Goal: Task Accomplishment & Management: Use online tool/utility

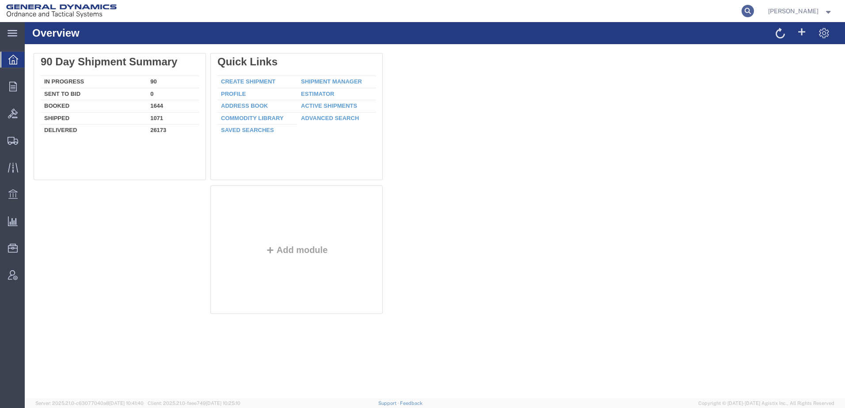
click at [741, 11] on icon at bounding box center [747, 11] width 12 height 12
click at [508, 9] on input "search" at bounding box center [607, 10] width 269 height 21
paste input "57136660"
type input "57136660"
click at [741, 10] on icon at bounding box center [747, 11] width 12 height 12
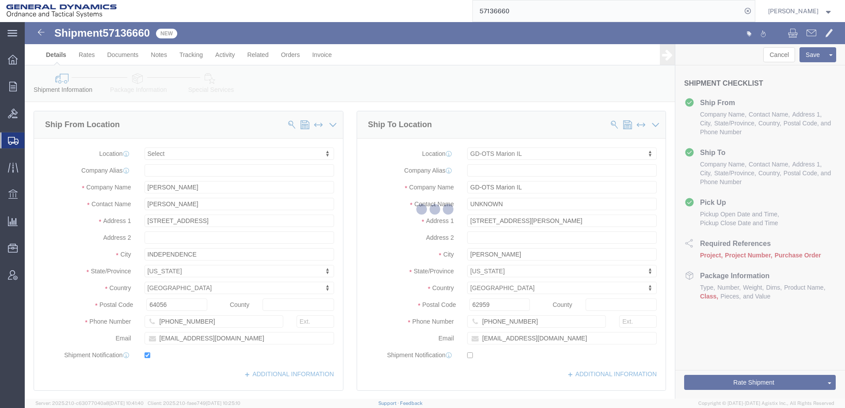
select select
select select "313"
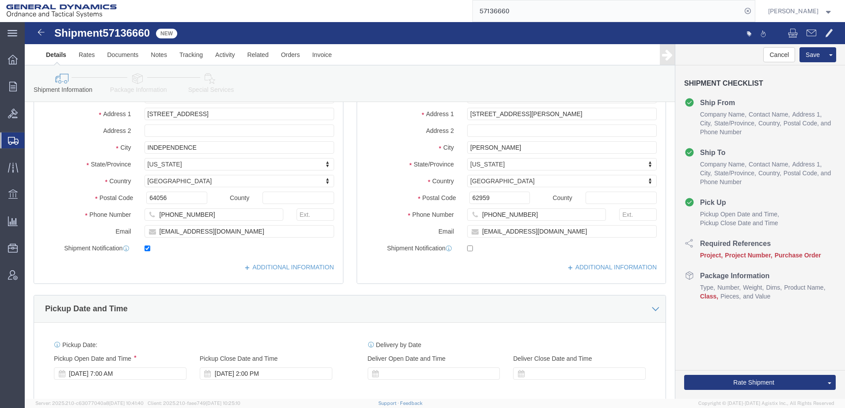
scroll to position [353, 0]
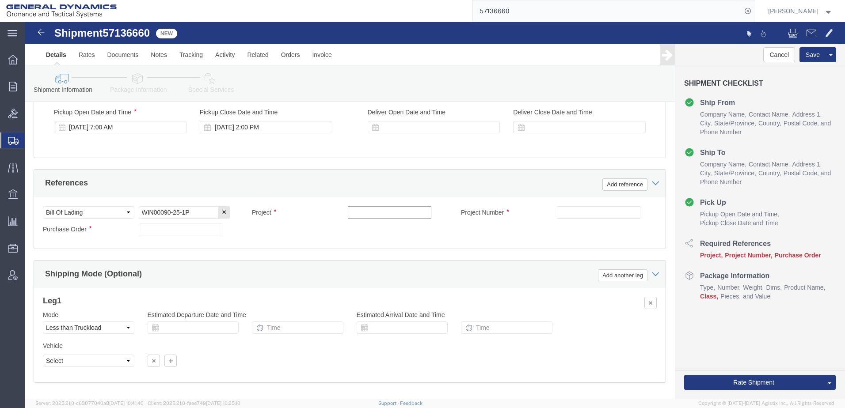
click input "text"
type input "N/A"
click input "text"
type input "N/A"
click input "text"
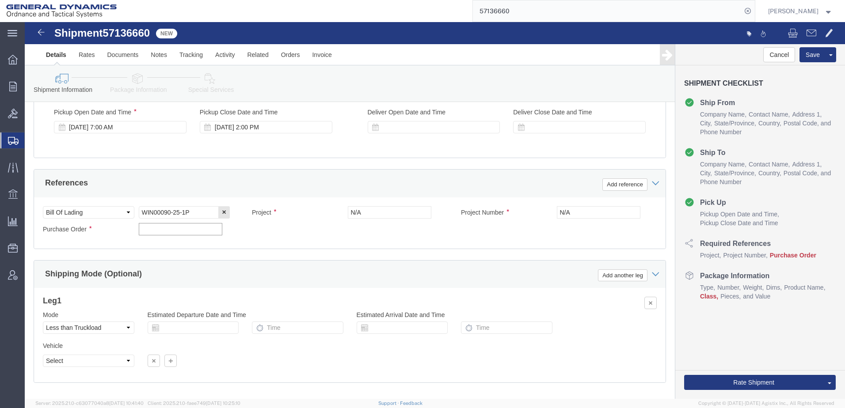
click input "text"
click div "Shipment Checklist Ship From Company Name Contact Name Address 1 City State/Pro…"
drag, startPoint x: 142, startPoint y: 208, endPoint x: 152, endPoint y: 208, distance: 9.7
click input "text"
type input "N/A"
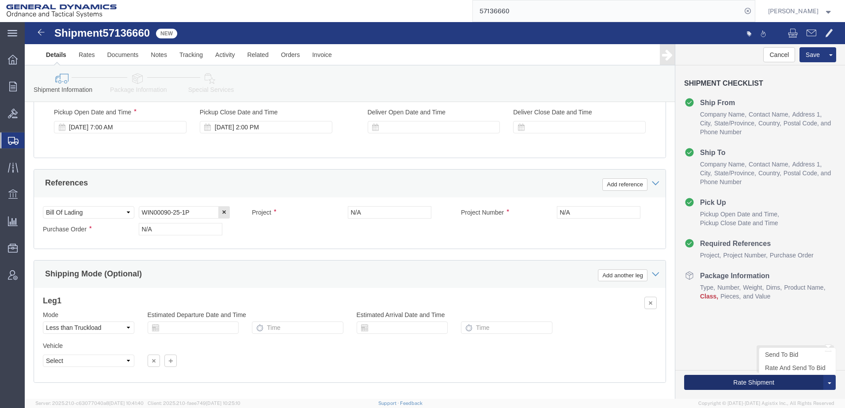
click button "Rate Shipment"
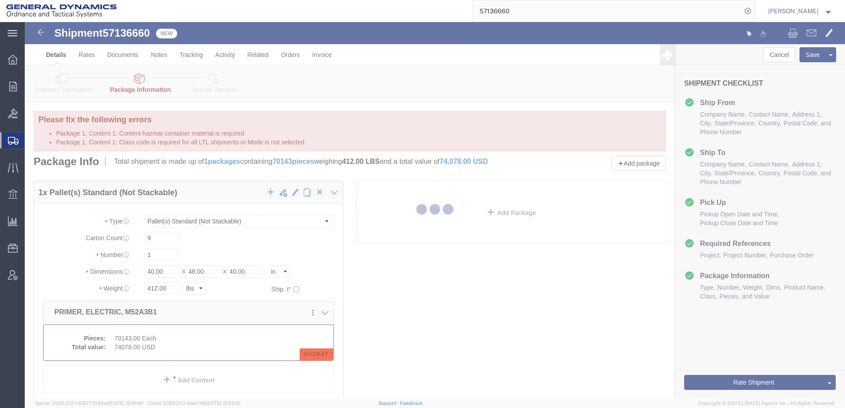
select select "PSNS"
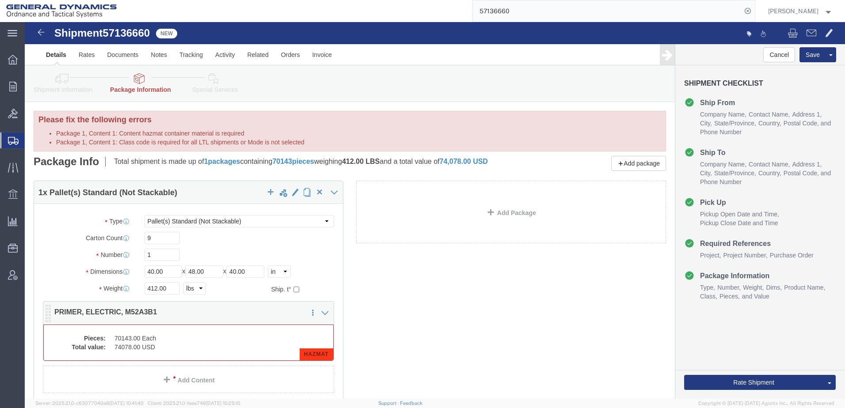
click dd "70143.00 Each"
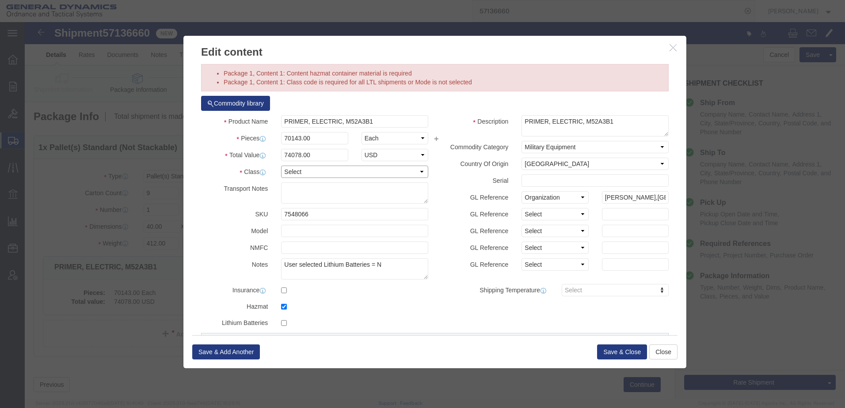
click select "Select 50 55 60 65 70 85 92.5 100 125 175 250 300 400"
select select "55"
click select "Select 50 55 60 65 70 85 92.5 100 125 175 250 300 400"
click button "Save & Close"
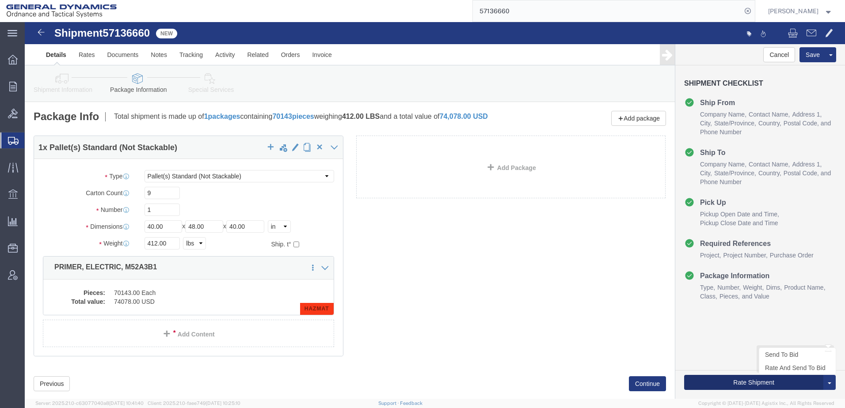
click button "Rate Shipment"
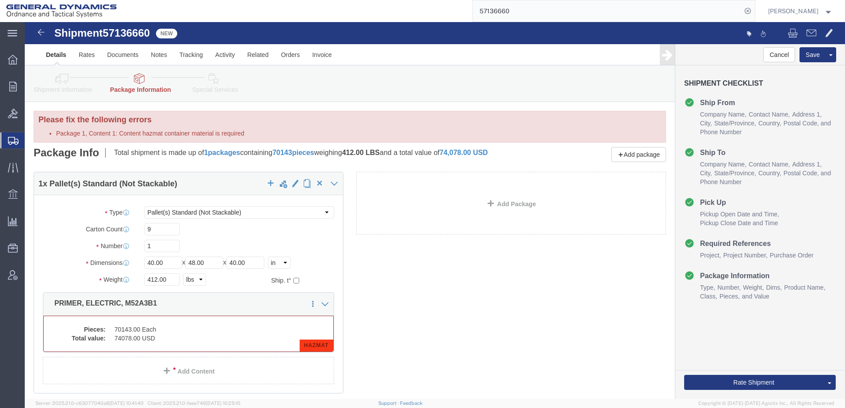
select select "PSNS"
click dd "70143.00 Each"
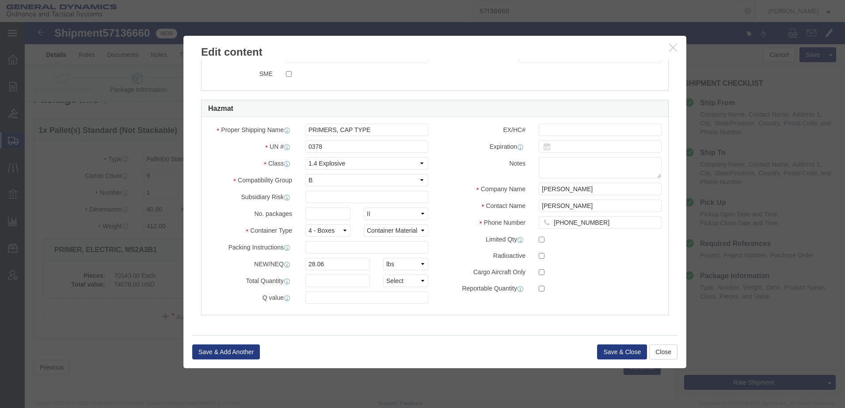
scroll to position [27, 0]
click select "Packaging Group I II III"
drag, startPoint x: 295, startPoint y: 188, endPoint x: 324, endPoint y: 193, distance: 29.9
click input "text"
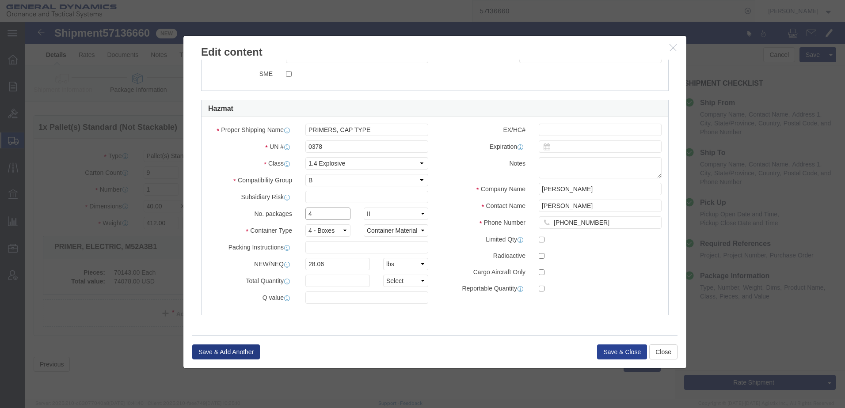
type input "4"
click button "Save & Close"
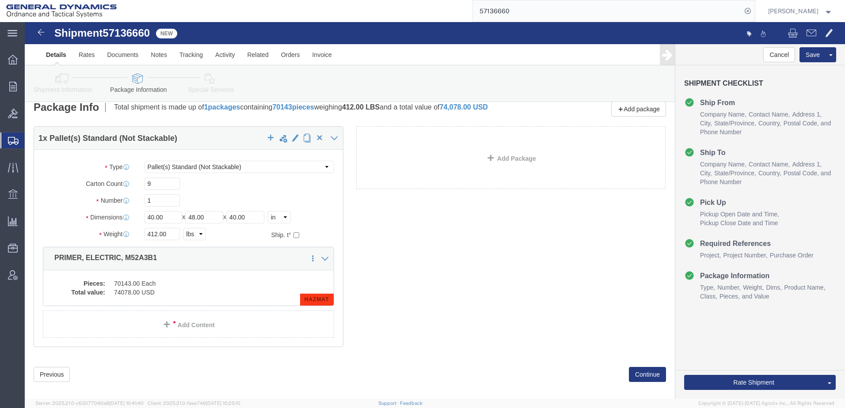
scroll to position [0, 0]
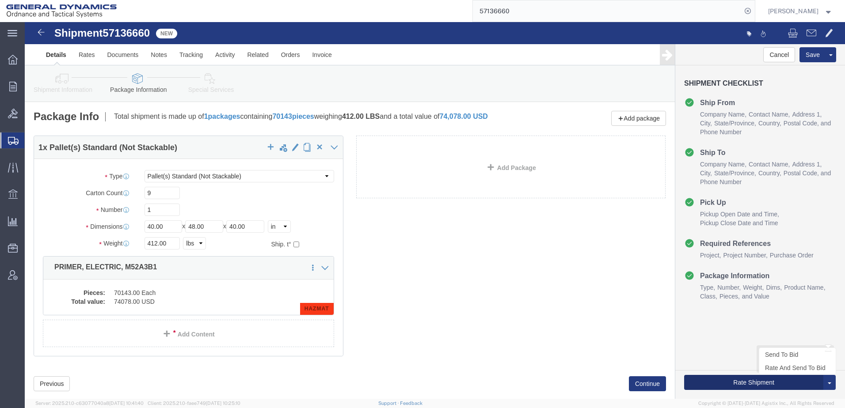
click button "Rate Shipment"
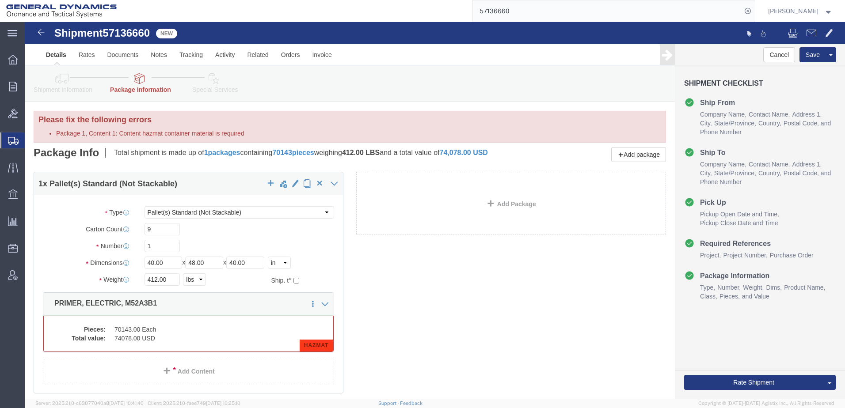
select select "PSNS"
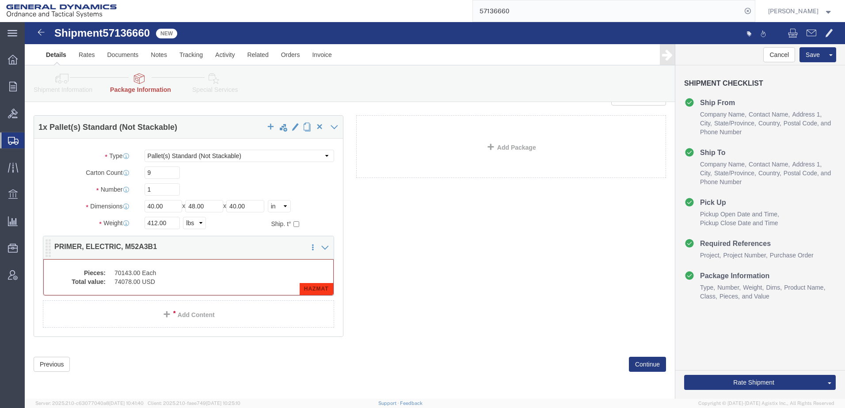
scroll to position [63, 0]
click icon
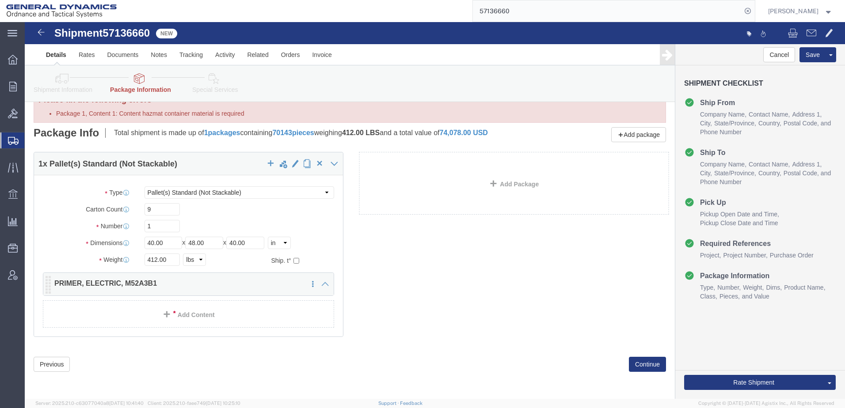
scroll to position [26, 0]
click icon
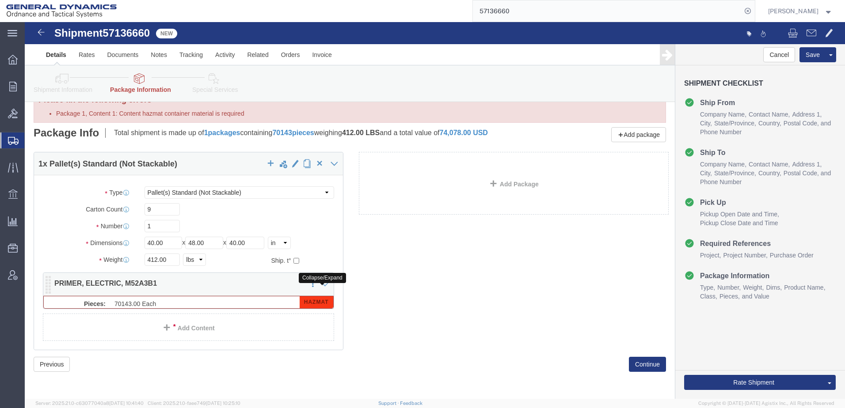
scroll to position [63, 0]
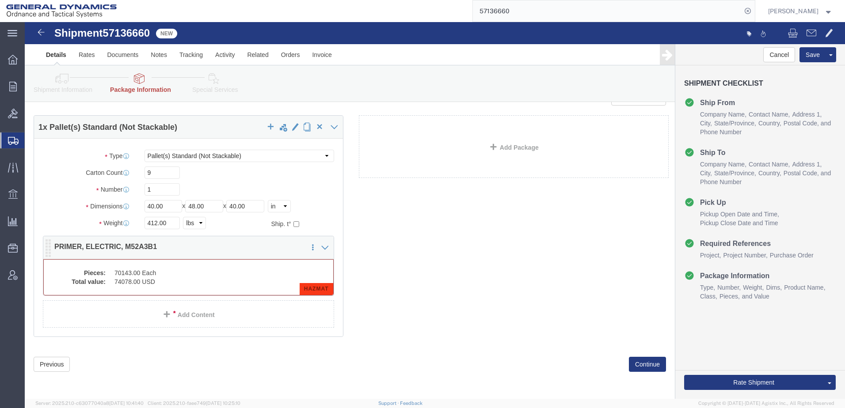
click span "HAZMAT"
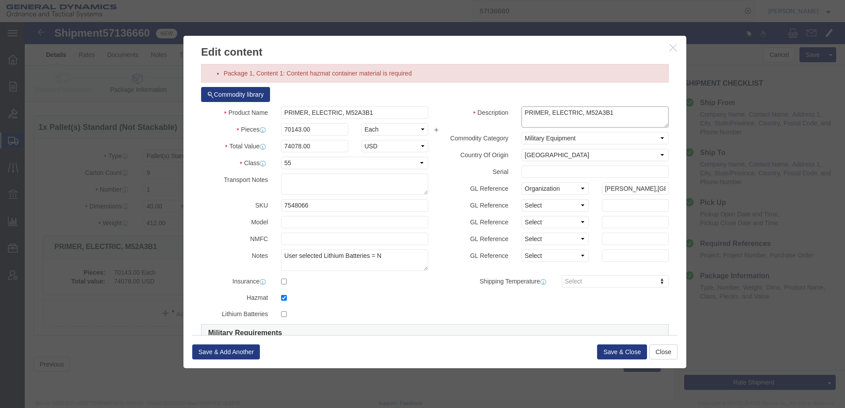
click textarea "PRIMER, ELECTRIC, M52A3B1"
click select "Select 50 55 60 65 70 85 92.5 100 125 175 250 300 400"
select select "50"
click select "Select 50 55 60 65 70 85 92.5 100 125 175 250 300 400"
click button "Save & Close"
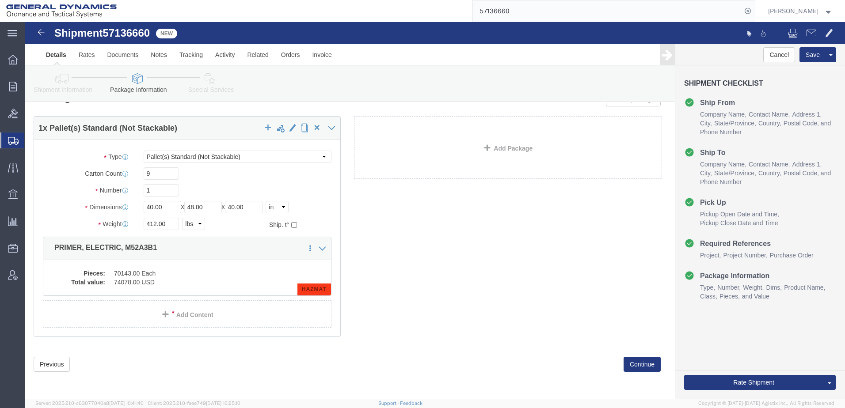
scroll to position [26, 0]
click button "Rate Shipment"
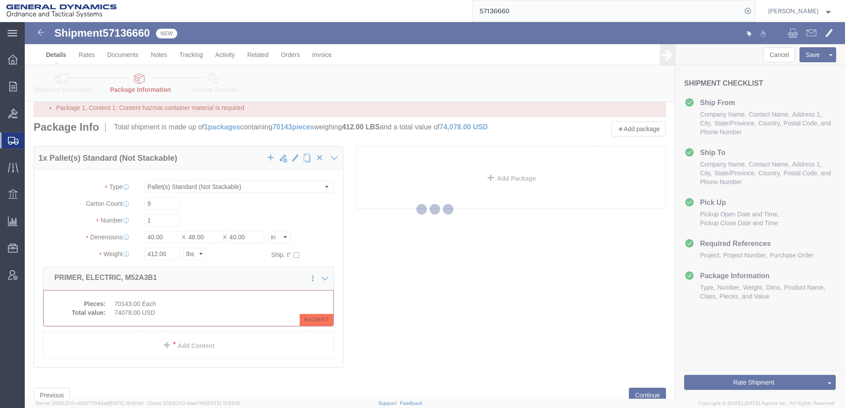
scroll to position [0, 0]
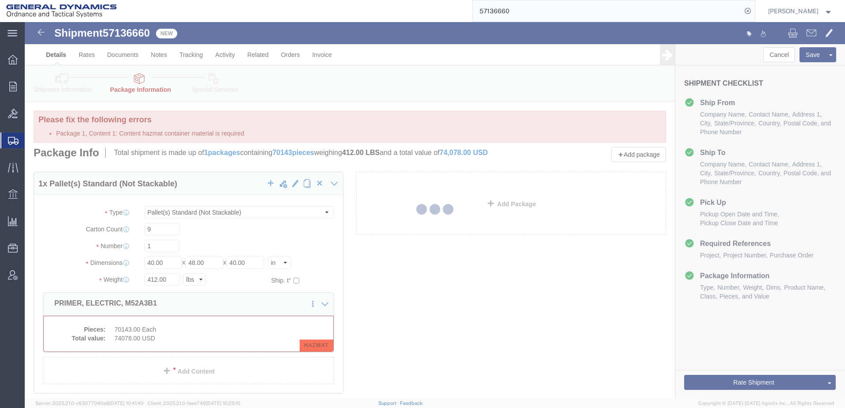
select select "PSNS"
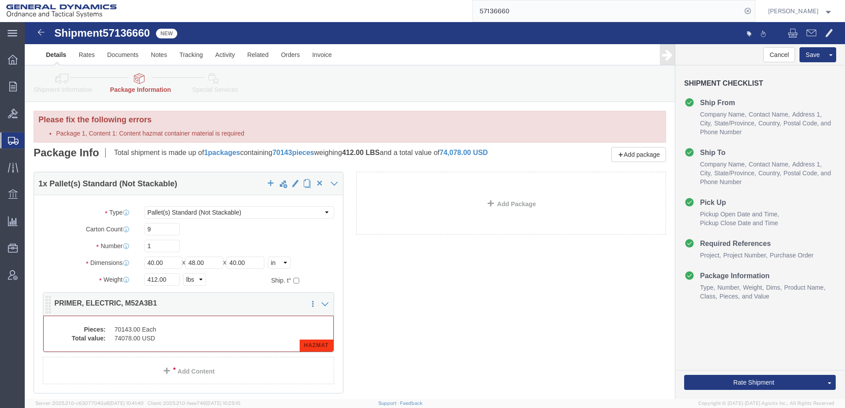
click dd "74078.00 USD"
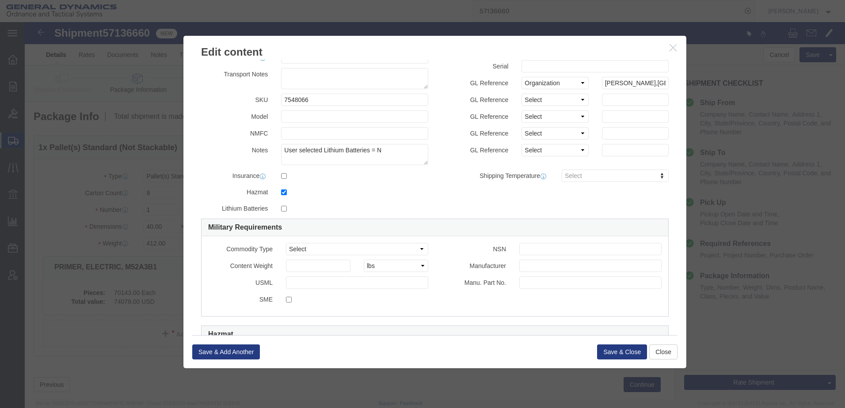
scroll to position [133, 0]
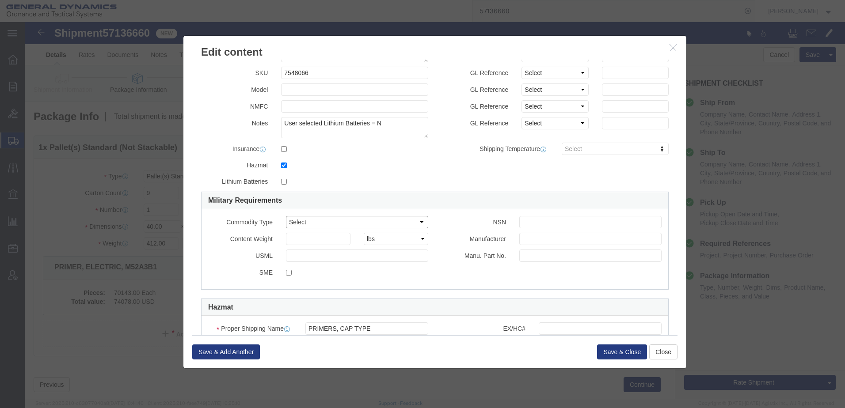
click select "Select Ammo Equipment Weapons"
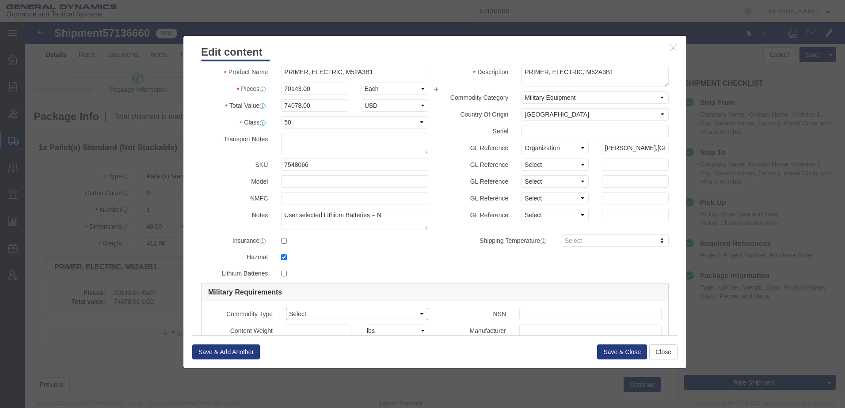
scroll to position [22, 0]
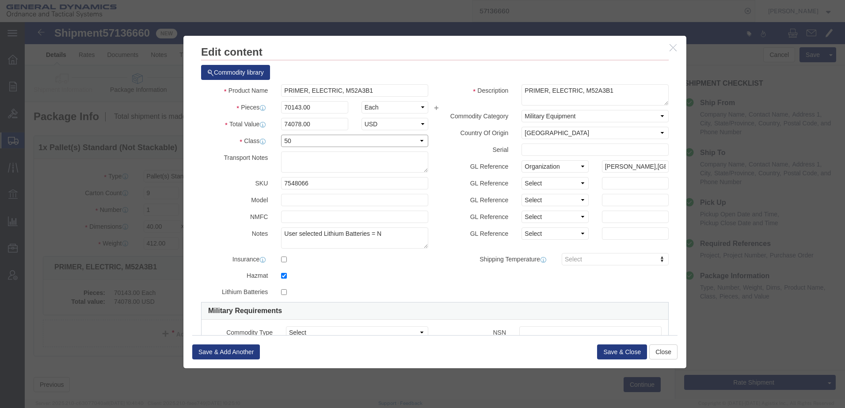
click select "Select 50 55 60 65 70 85 92.5 100 125 175 250 300 400"
select select "55"
click select "Select 50 55 60 65 70 85 92.5 100 125 175 250 300 400"
click textarea "PRIMER, ELECTRIC, M52A3B1"
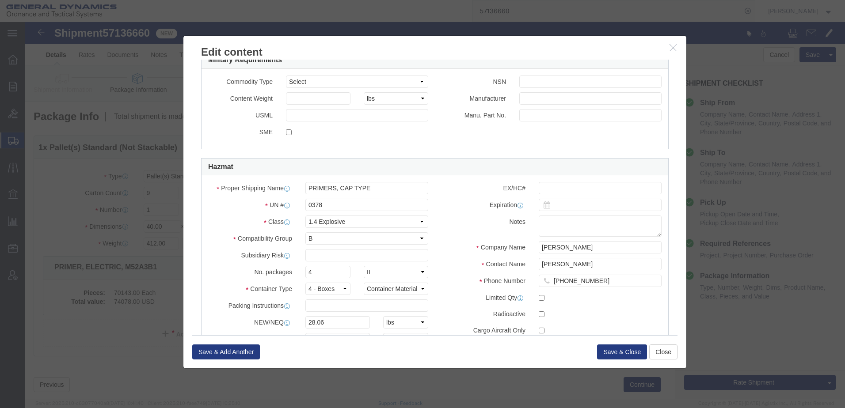
scroll to position [287, 0]
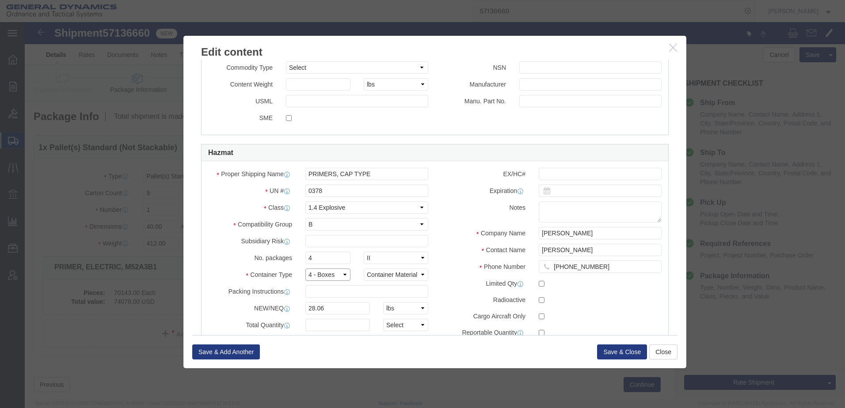
click select "Select 1 - Drums 2 - Reserved 3 - Jerricans 4 - Boxes 5 - Bags 6 - Composite Pa…"
drag, startPoint x: 287, startPoint y: 238, endPoint x: 277, endPoint y: 235, distance: 9.5
click input "4"
click label "Limited Qty"
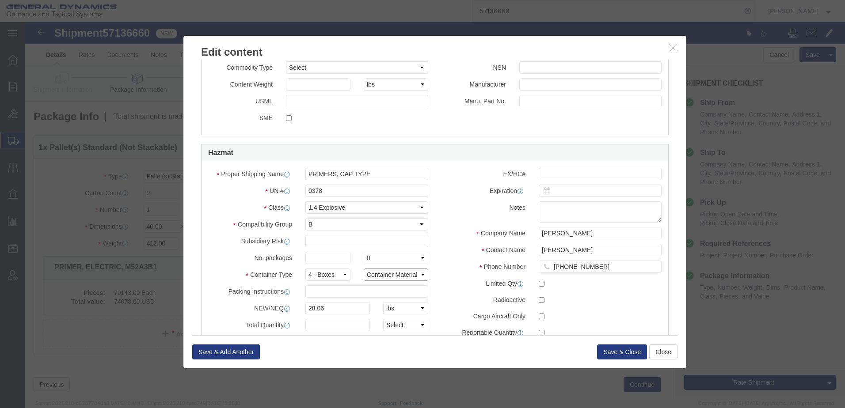
click select "Container Material A - Steel (all types and surface treatments) B - Aluminum C …"
select select "FIBERBOARD"
click select "Container Material A - Steel (all types and surface treatments) B - Aluminum C …"
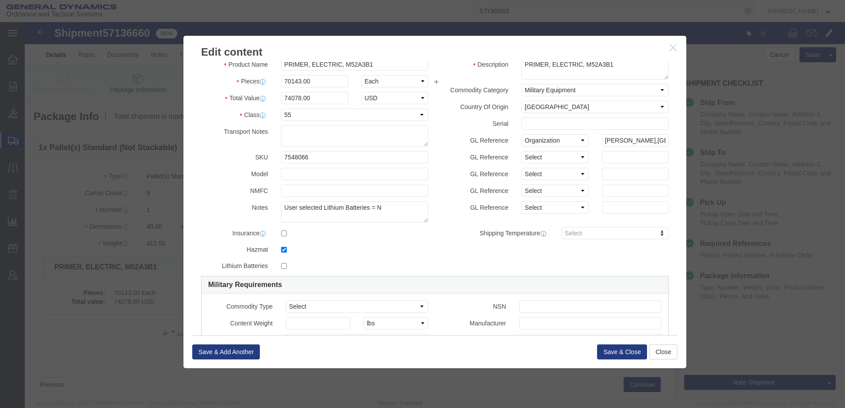
scroll to position [0, 0]
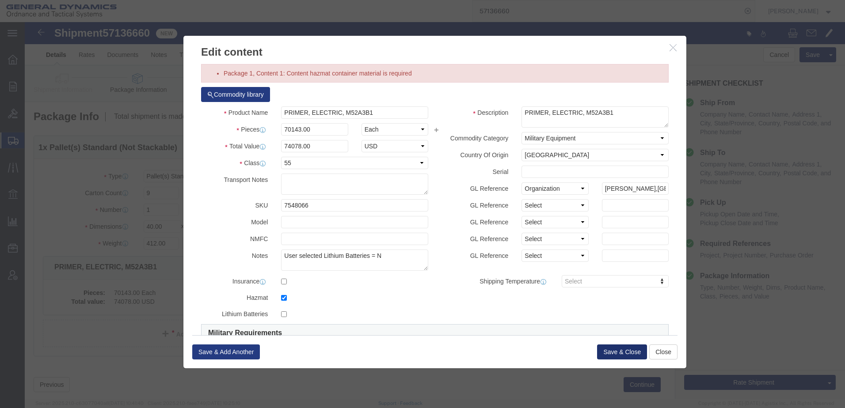
click button "Save & Close"
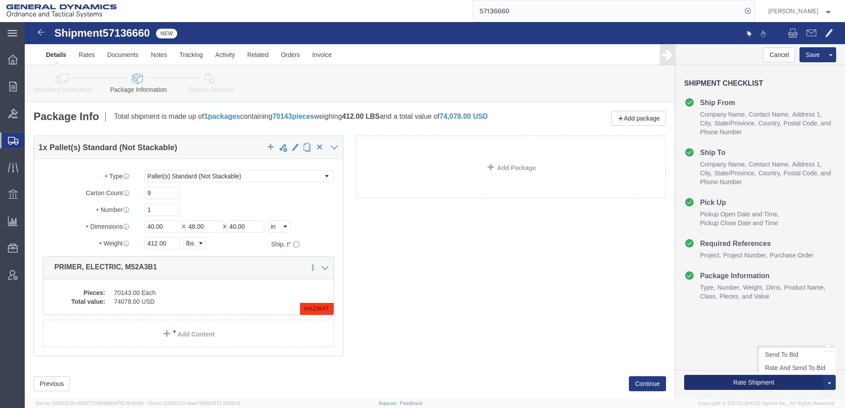
click button "Rate Shipment"
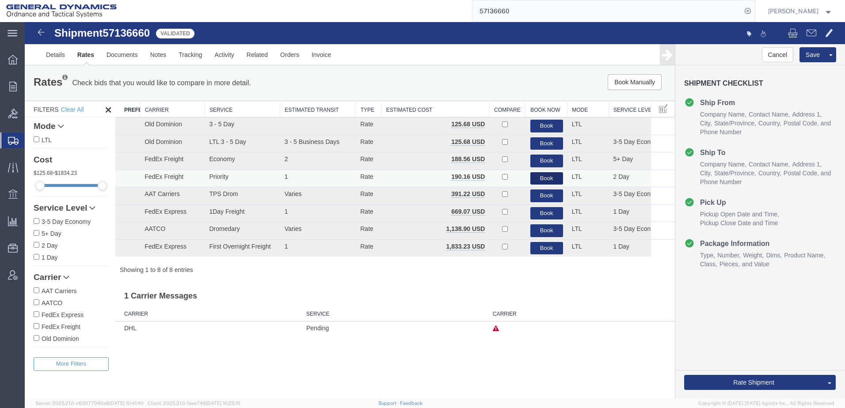
click at [551, 177] on button "Book" at bounding box center [546, 178] width 33 height 13
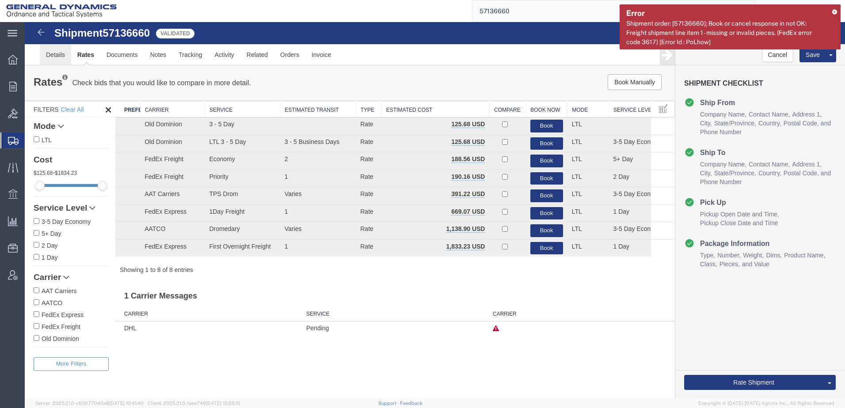
click at [57, 53] on link "Details" at bounding box center [55, 54] width 31 height 21
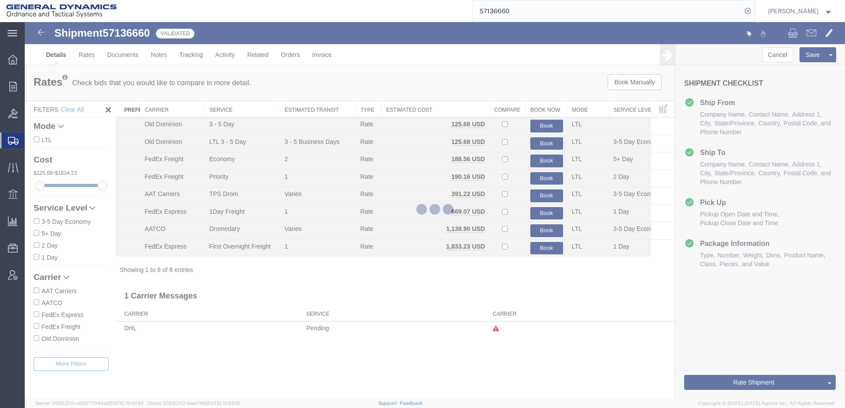
select select "313"
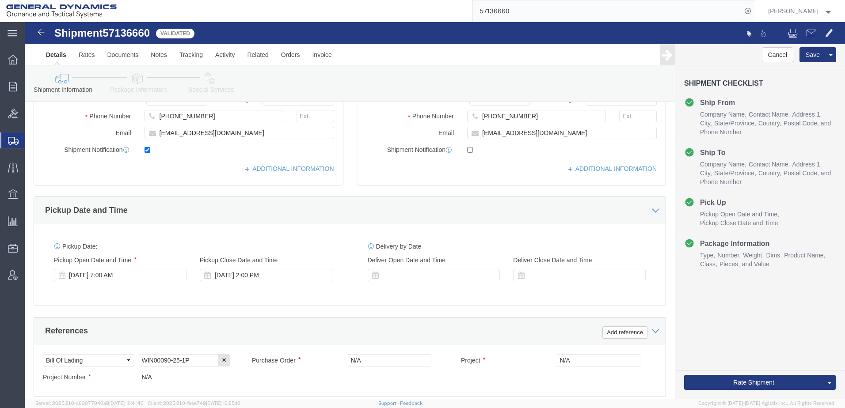
scroll to position [221, 0]
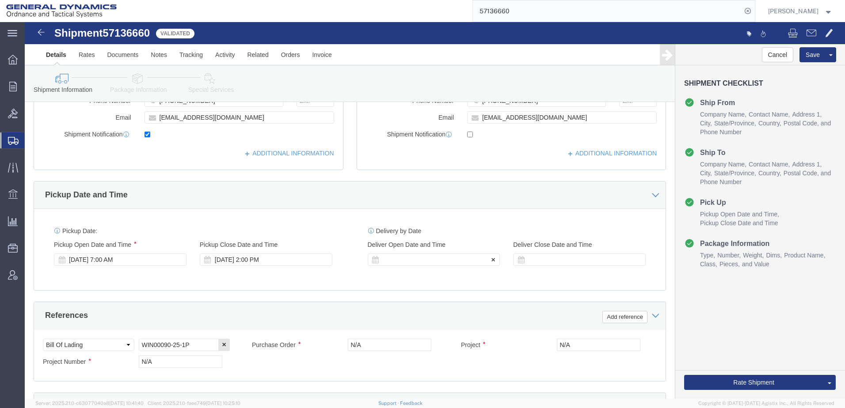
click icon
click div "Pickup Date: Pickup Start Date Pickup Start Time Pickup Open Date and Time [DAT…"
click icon
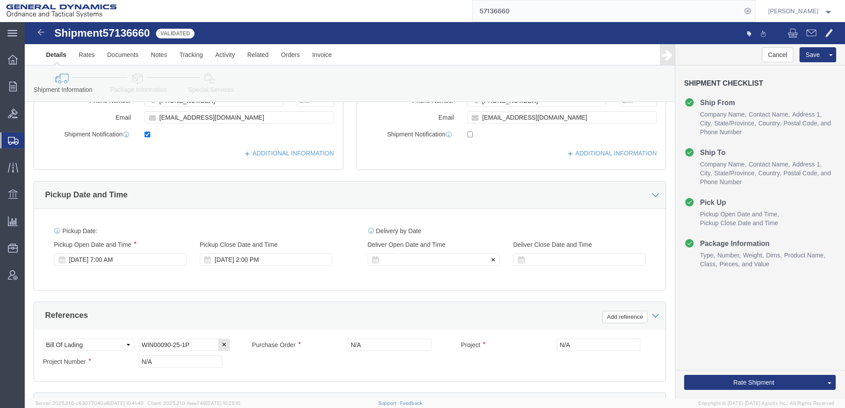
click div
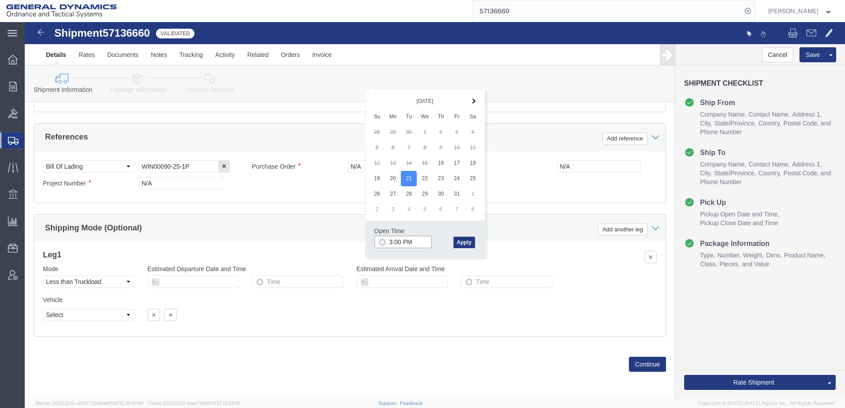
click input "3:00 PM"
type input "2:00 PM"
click button "Apply"
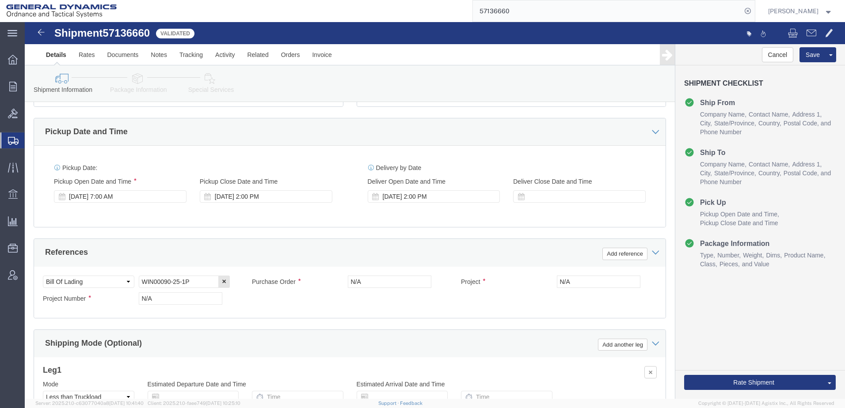
scroll to position [267, 0]
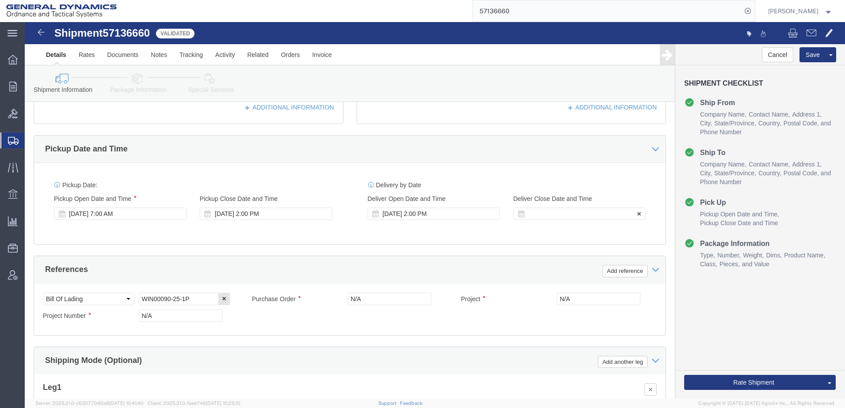
click div
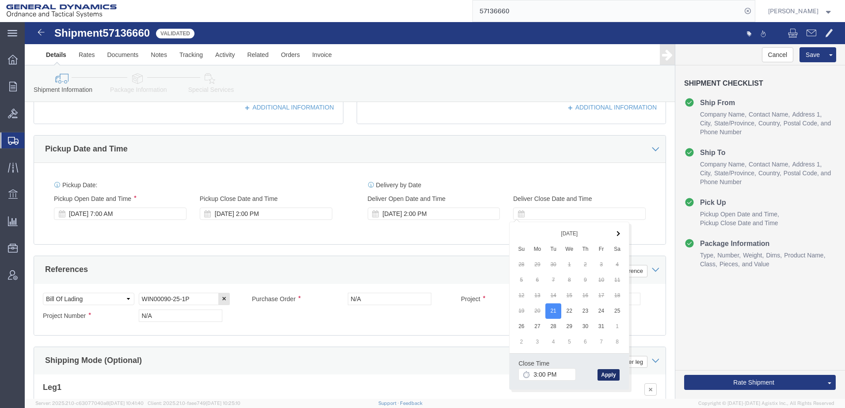
click button "Apply"
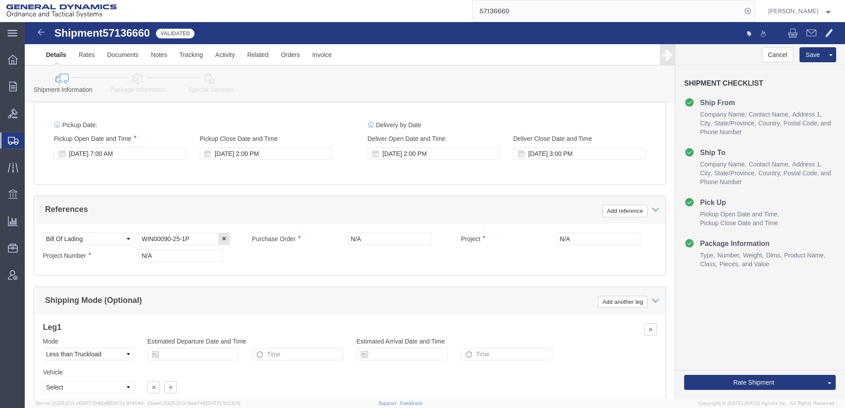
scroll to position [355, 0]
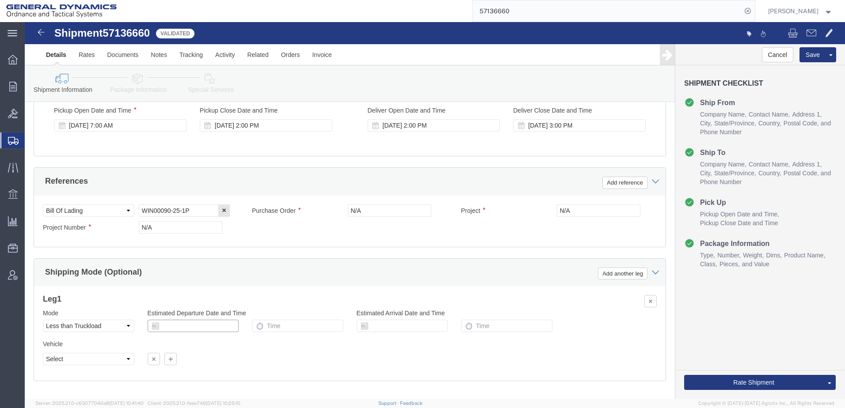
click input "text"
click td "16"
type input "[DATE]"
click input "text"
type input "11:00 AM"
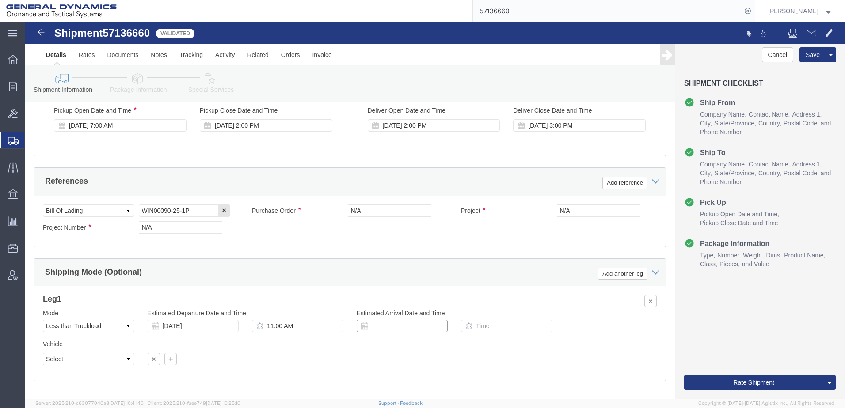
click input "text"
click td "21"
type input "[DATE]"
click input "text"
type input "2:00 PM"
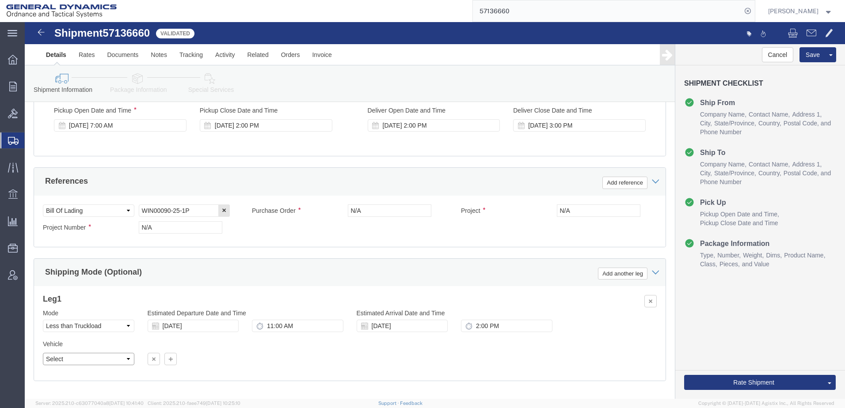
click select "Select Straight Truck"
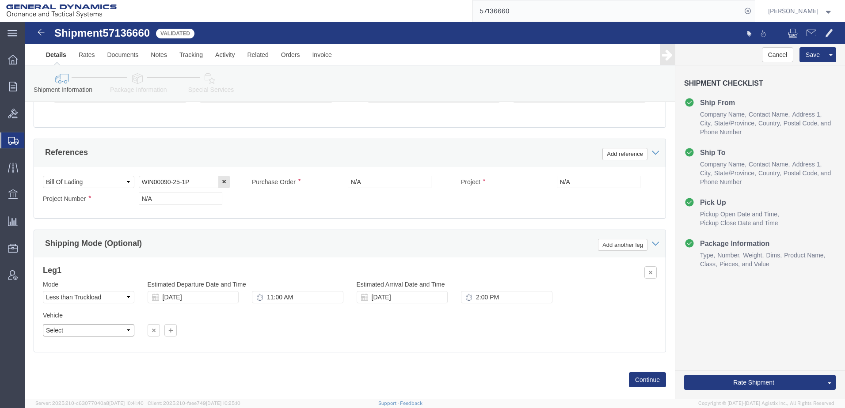
scroll to position [399, 0]
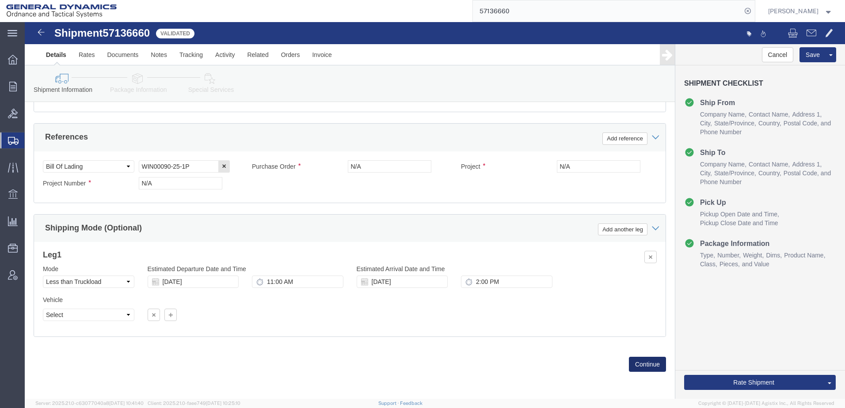
click button "Continue"
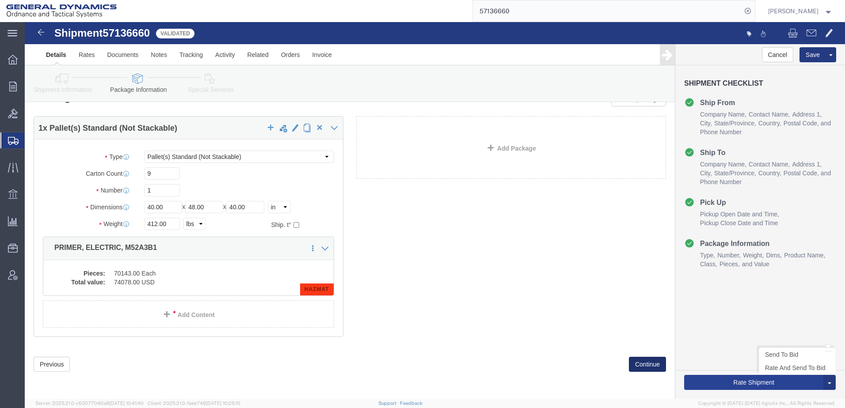
scroll to position [0, 0]
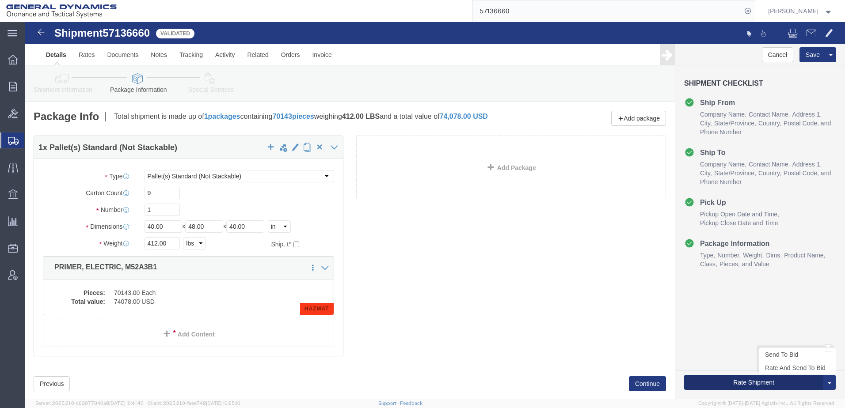
click button "Rate Shipment"
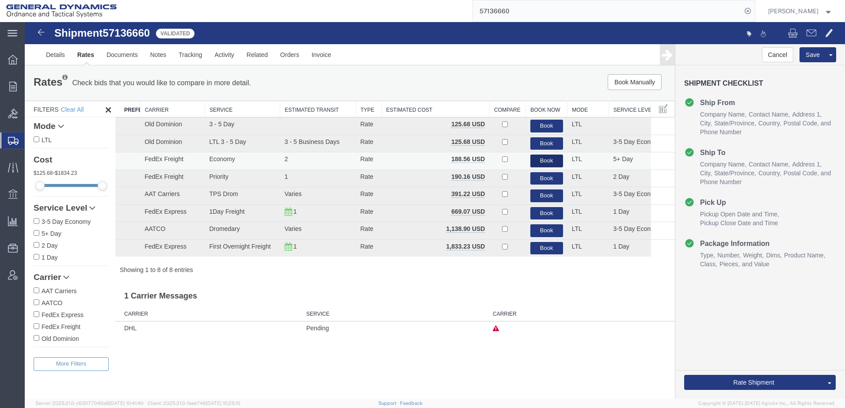
click at [542, 159] on button "Book" at bounding box center [546, 161] width 33 height 13
click at [548, 176] on button "Book" at bounding box center [546, 178] width 33 height 13
click at [544, 160] on button "Book" at bounding box center [546, 161] width 33 height 13
click at [53, 53] on link "Details" at bounding box center [55, 54] width 31 height 21
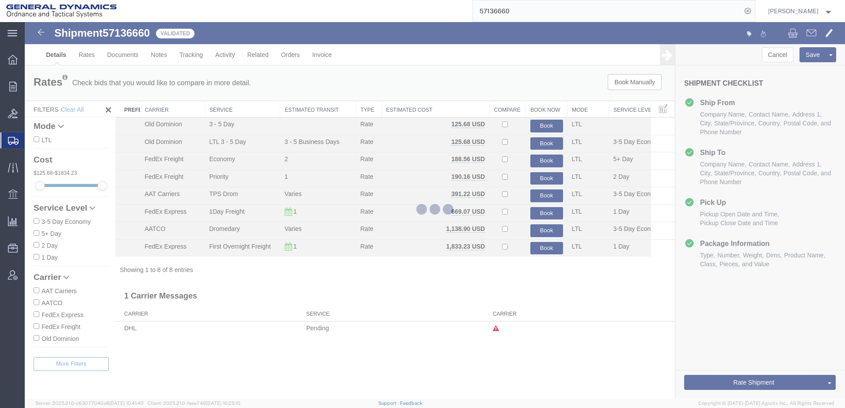
select select "313"
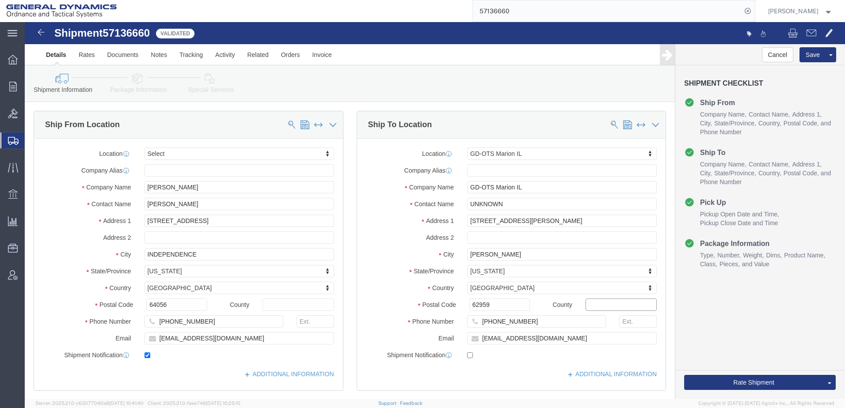
drag, startPoint x: 582, startPoint y: 282, endPoint x: 811, endPoint y: 319, distance: 232.6
click input "text"
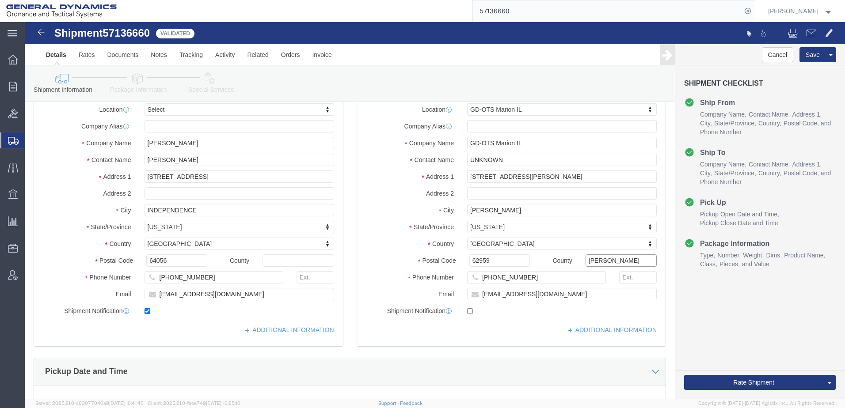
scroll to position [88, 0]
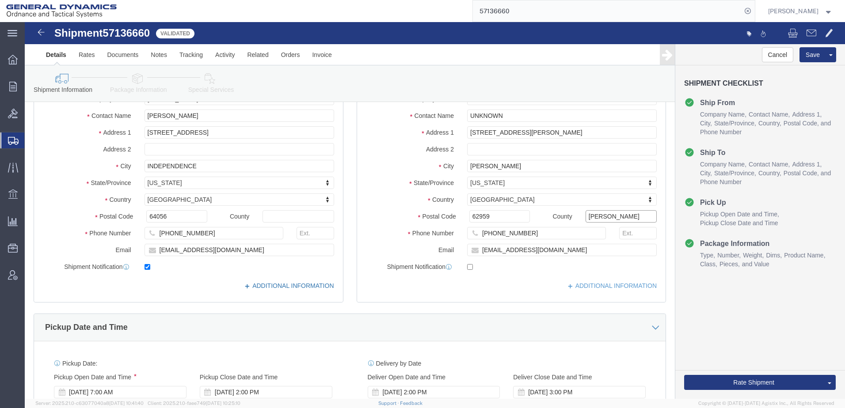
type input "[PERSON_NAME]"
click link "ADDITIONAL INFORMATION"
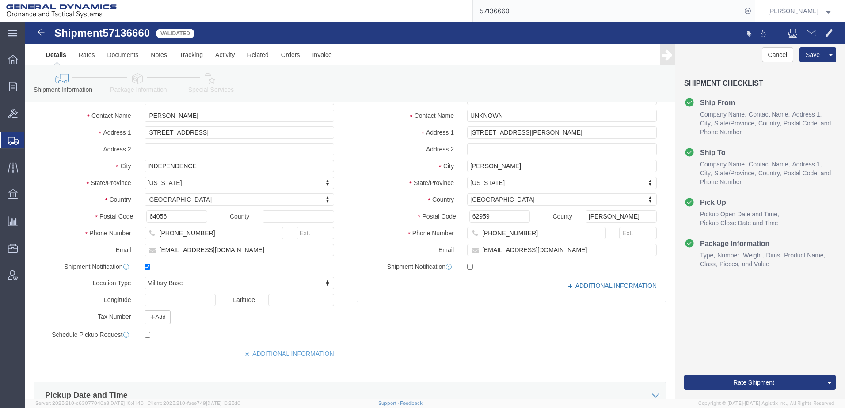
click link "ADDITIONAL INFORMATION"
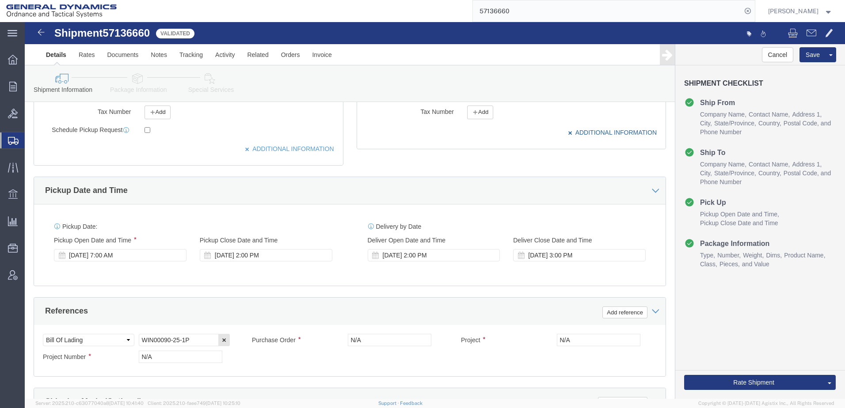
scroll to position [309, 0]
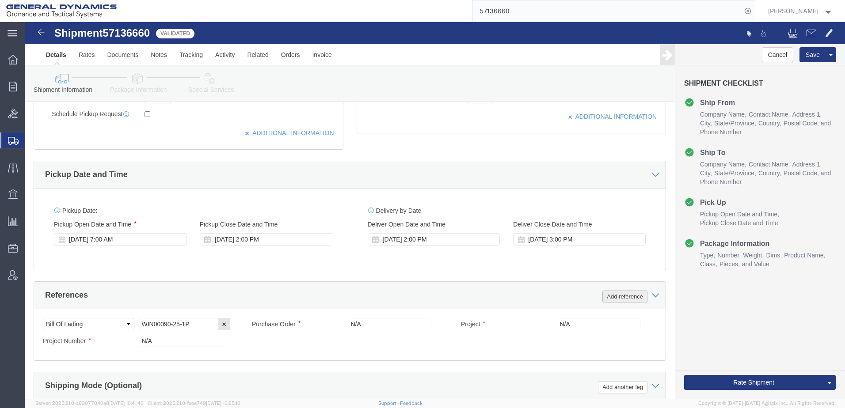
click button "Add reference"
click select "Select Account Type Activity ID Airline Appointment Number ASN Batch Request # …"
click div "Select Account Type Activity ID Airline Appointment Number ASN Batch Request # …"
drag, startPoint x: 250, startPoint y: 320, endPoint x: 447, endPoint y: 333, distance: 198.3
click div "Select Account Type Activity ID Airline Appointment Number ASN Batch Request # …"
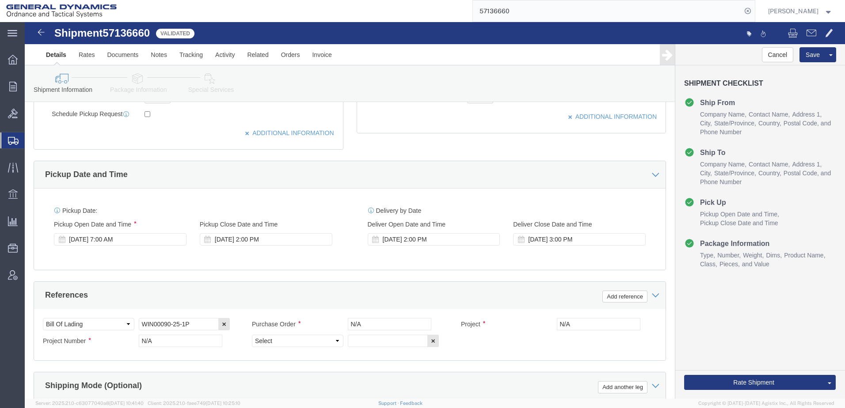
drag, startPoint x: 337, startPoint y: 316, endPoint x: 584, endPoint y: 320, distance: 247.8
click div "Select Account Type Activity ID Airline Appointment Number ASN Batch Request # …"
click icon "button"
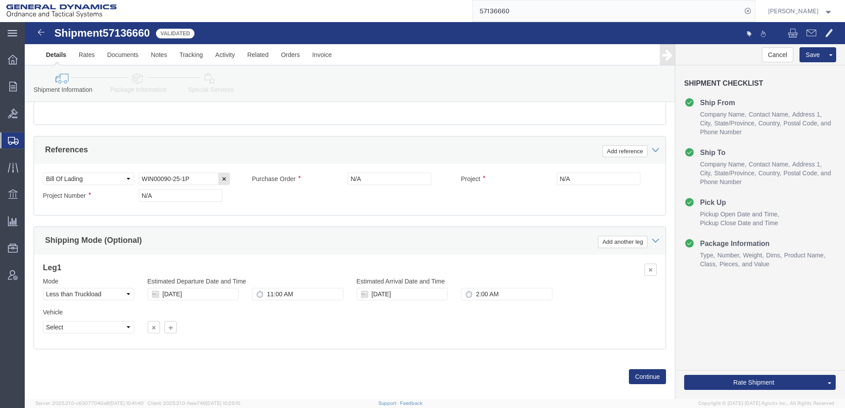
scroll to position [467, 0]
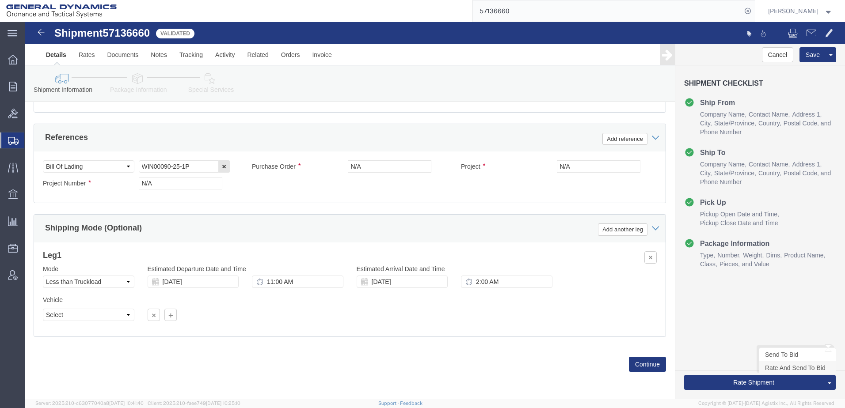
click link "Rate And Send To Bid"
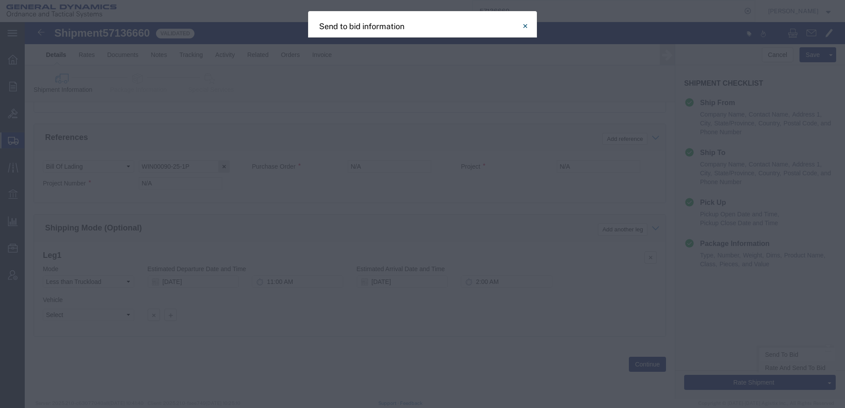
select select "LTL"
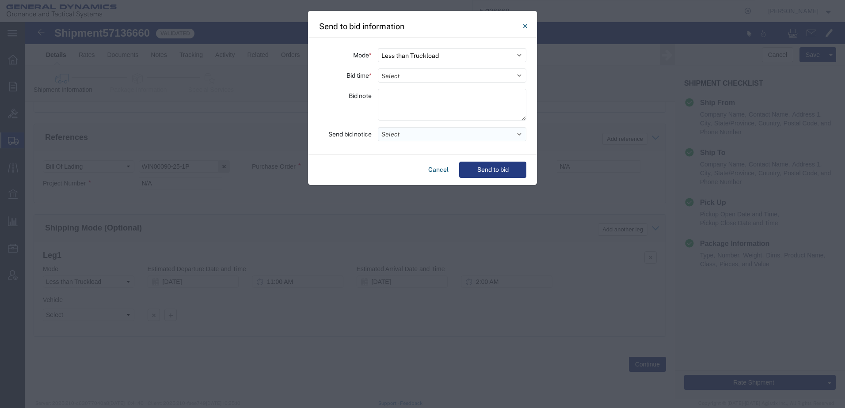
click at [521, 134] on button "Select" at bounding box center [452, 134] width 148 height 14
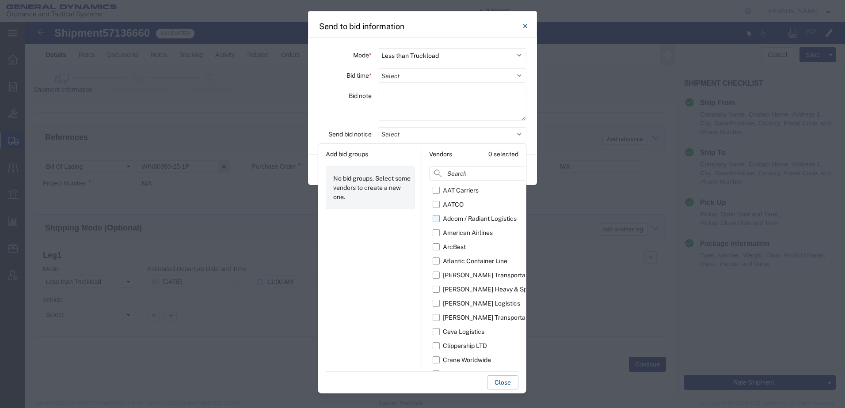
scroll to position [16, 0]
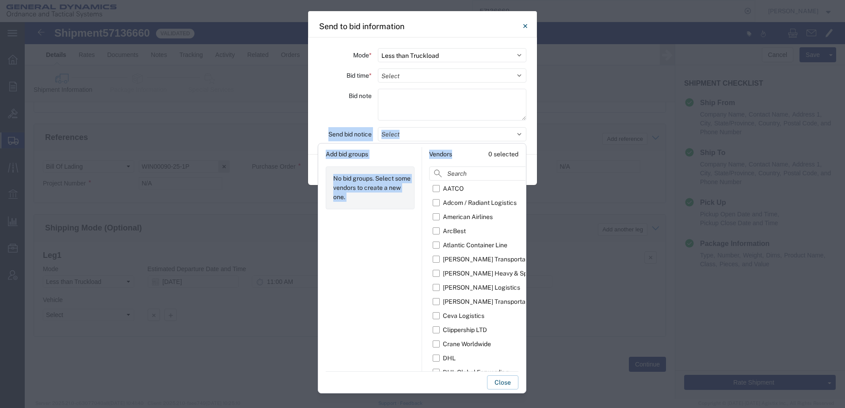
drag, startPoint x: 465, startPoint y: 152, endPoint x: 520, endPoint y: 123, distance: 62.1
click at [520, 123] on div "Mode * Select Small Parcel Truckload Air Rail Less than Truckload Ocean Freight…" at bounding box center [422, 96] width 229 height 117
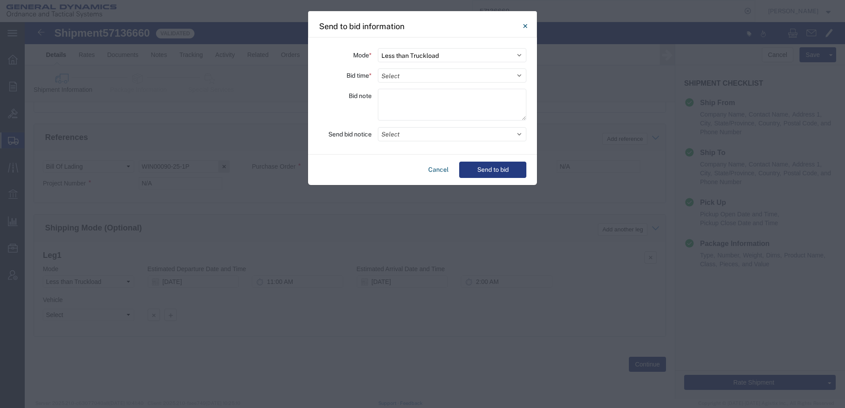
click at [540, 282] on div "Send to bid information Mode * Select Small Parcel Truckload Air Rail Less than…" at bounding box center [422, 204] width 845 height 408
click at [487, 169] on button "Send to bid" at bounding box center [492, 170] width 67 height 16
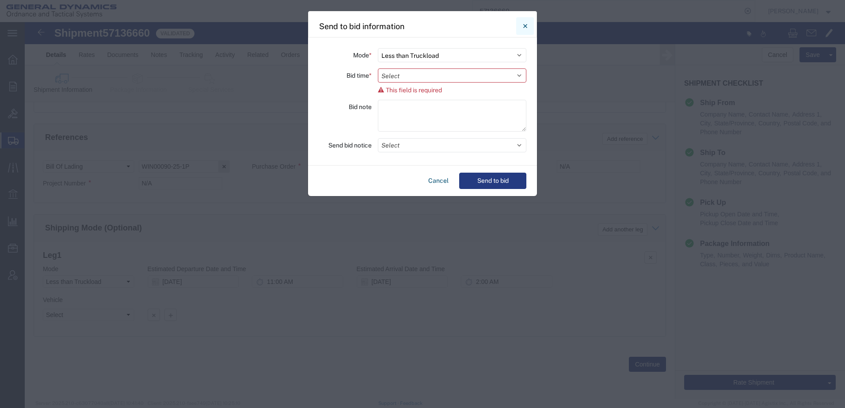
click at [525, 25] on icon "Close" at bounding box center [525, 26] width 4 height 11
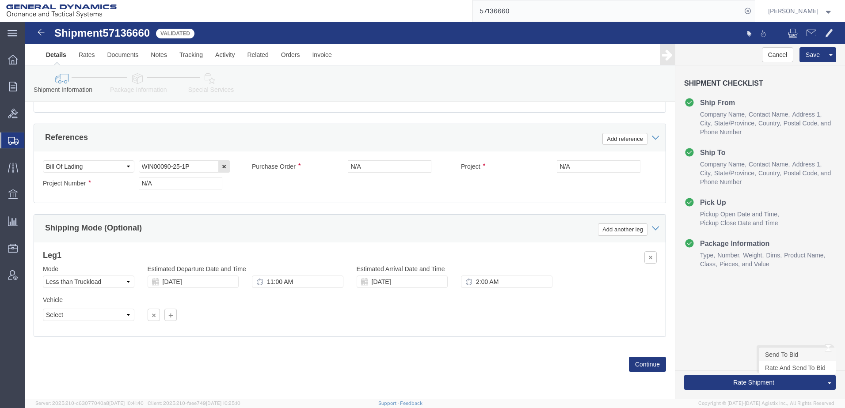
click link "Send To Bid"
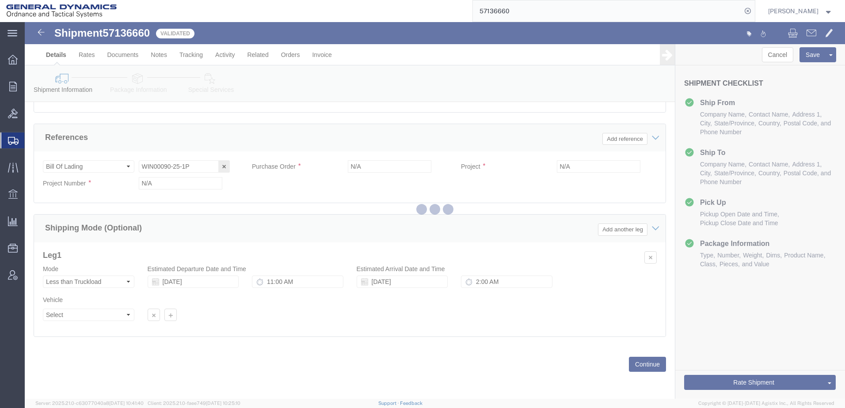
select select "LTL"
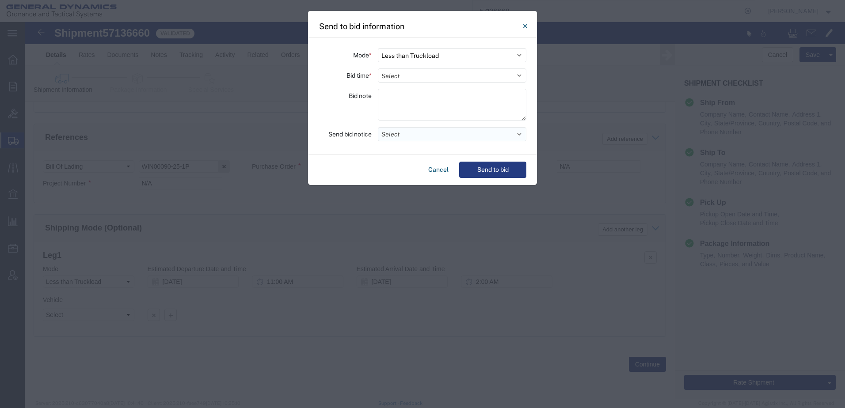
click at [521, 136] on button "Select" at bounding box center [452, 134] width 148 height 14
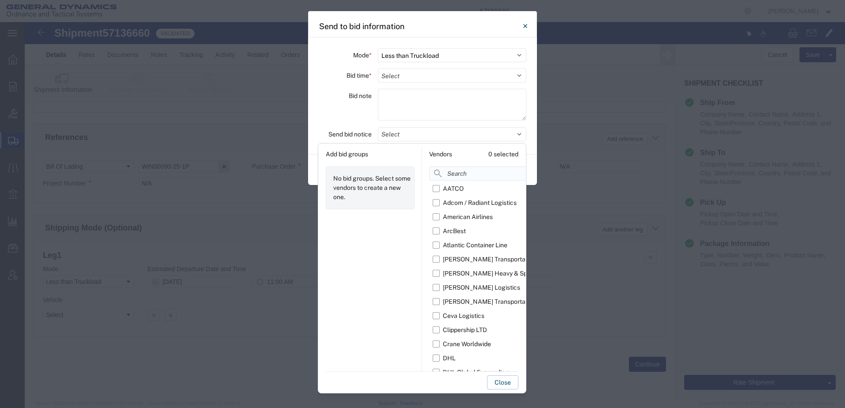
click at [483, 172] on input at bounding box center [512, 174] width 166 height 14
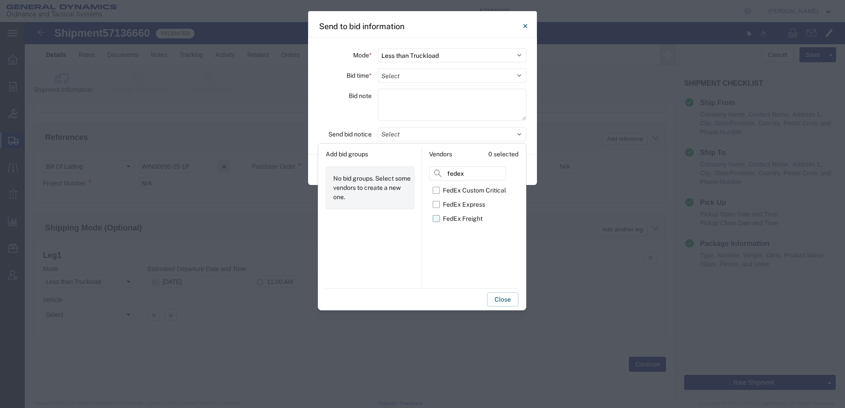
type input "fedex"
click at [436, 218] on label "FedEx Freight" at bounding box center [468, 219] width 73 height 14
click at [0, 0] on input "FedEx Freight" at bounding box center [0, 0] width 0 height 0
click at [424, 304] on div "Close" at bounding box center [422, 297] width 193 height 18
click at [505, 292] on div "Close" at bounding box center [422, 297] width 193 height 18
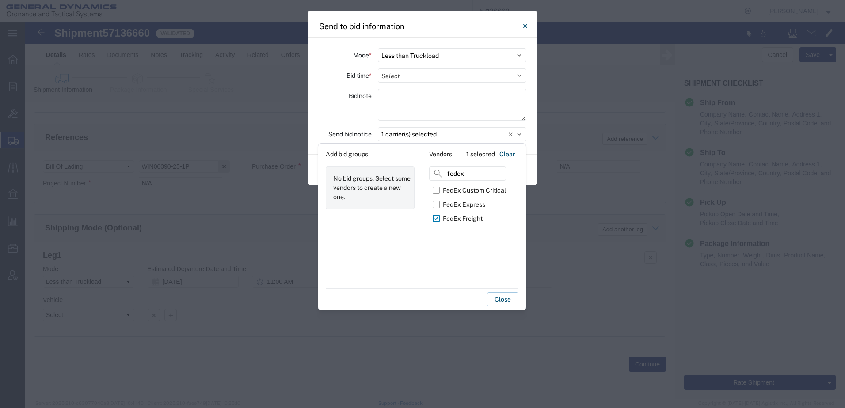
drag, startPoint x: 502, startPoint y: 302, endPoint x: 513, endPoint y: 303, distance: 11.1
click at [503, 302] on button "Close" at bounding box center [502, 299] width 31 height 14
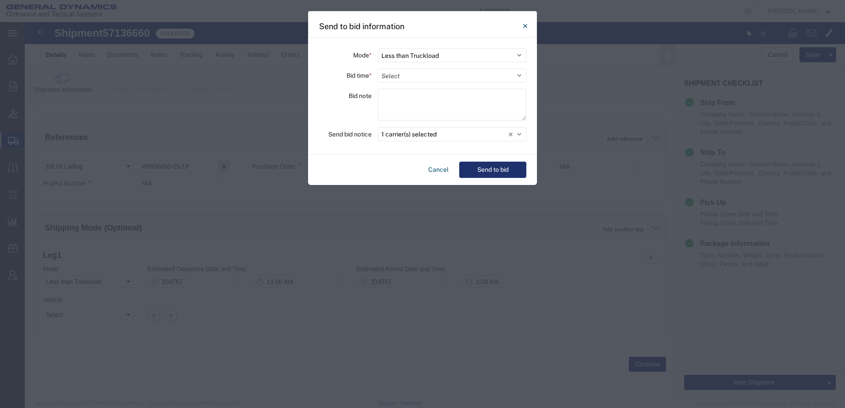
click at [510, 173] on button "Send to bid" at bounding box center [492, 170] width 67 height 16
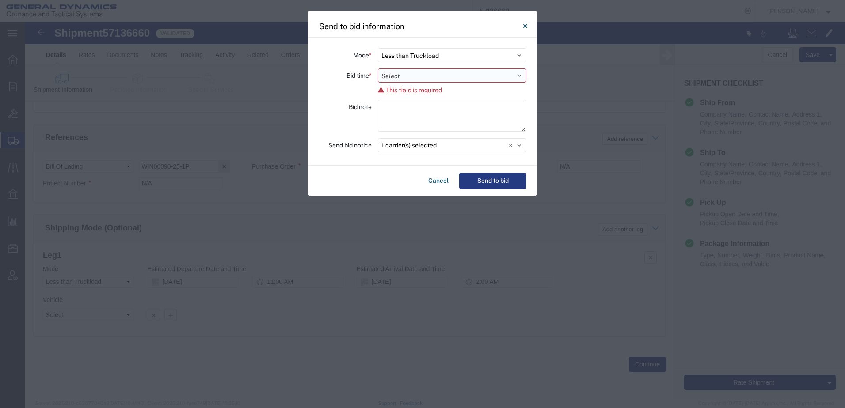
click at [520, 76] on select "Select 30 Min (Rush) 1 Hour (Rush) 2 Hours (Rush) 4 Hours (Rush) 8 Hours (Rush)…" at bounding box center [452, 75] width 148 height 14
click at [378, 68] on select "Select 30 Min (Rush) 1 Hour (Rush) 2 Hours (Rush) 4 Hours (Rush) 8 Hours (Rush)…" at bounding box center [452, 75] width 148 height 14
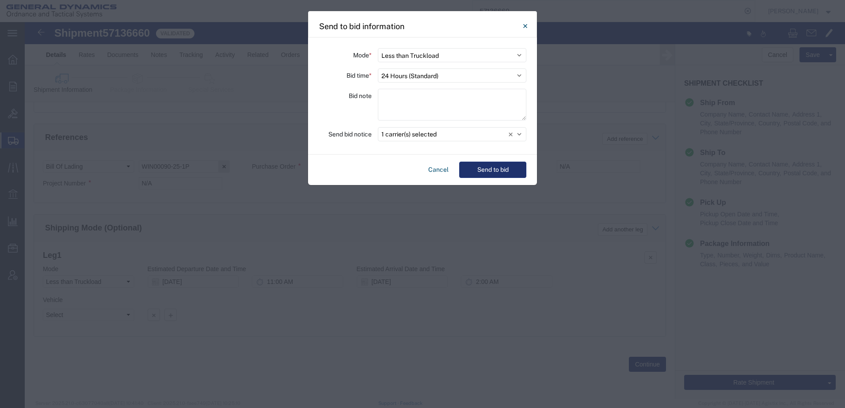
click at [510, 171] on button "Send to bid" at bounding box center [492, 170] width 67 height 16
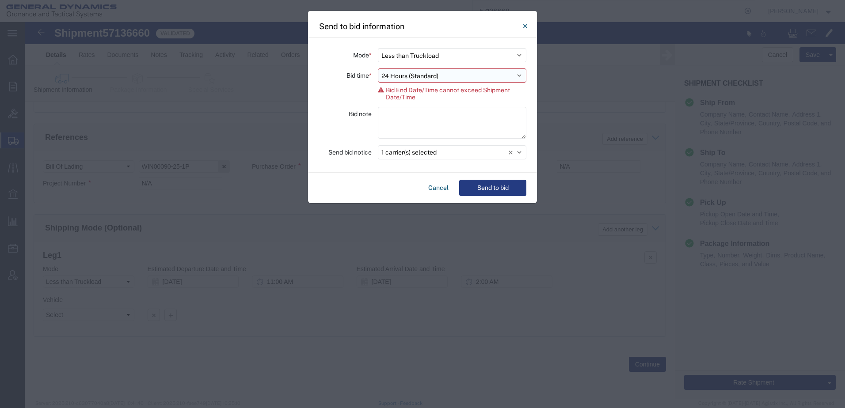
click at [519, 76] on select "Select 30 Min (Rush) 1 Hour (Rush) 2 Hours (Rush) 4 Hours (Rush) 8 Hours (Rush)…" at bounding box center [452, 75] width 148 height 14
select select "20"
click at [378, 68] on select "Select 30 Min (Rush) 1 Hour (Rush) 2 Hours (Rush) 4 Hours (Rush) 8 Hours (Rush)…" at bounding box center [452, 75] width 148 height 14
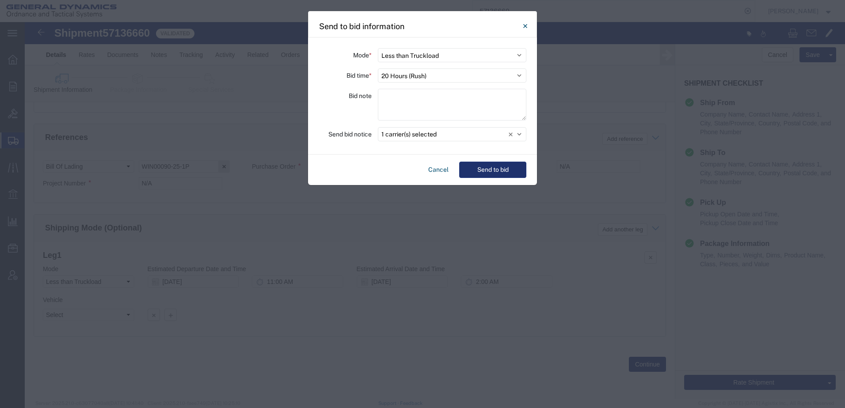
click at [488, 172] on button "Send to bid" at bounding box center [492, 170] width 67 height 16
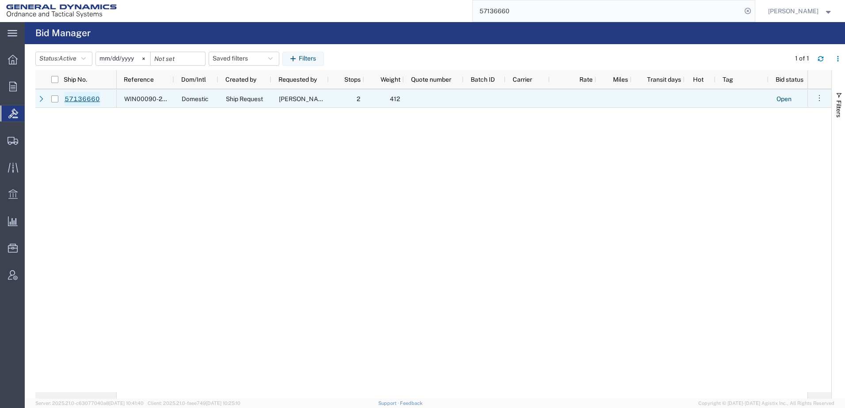
click at [80, 99] on link "57136660" at bounding box center [82, 99] width 36 height 14
